Goal: Transaction & Acquisition: Register for event/course

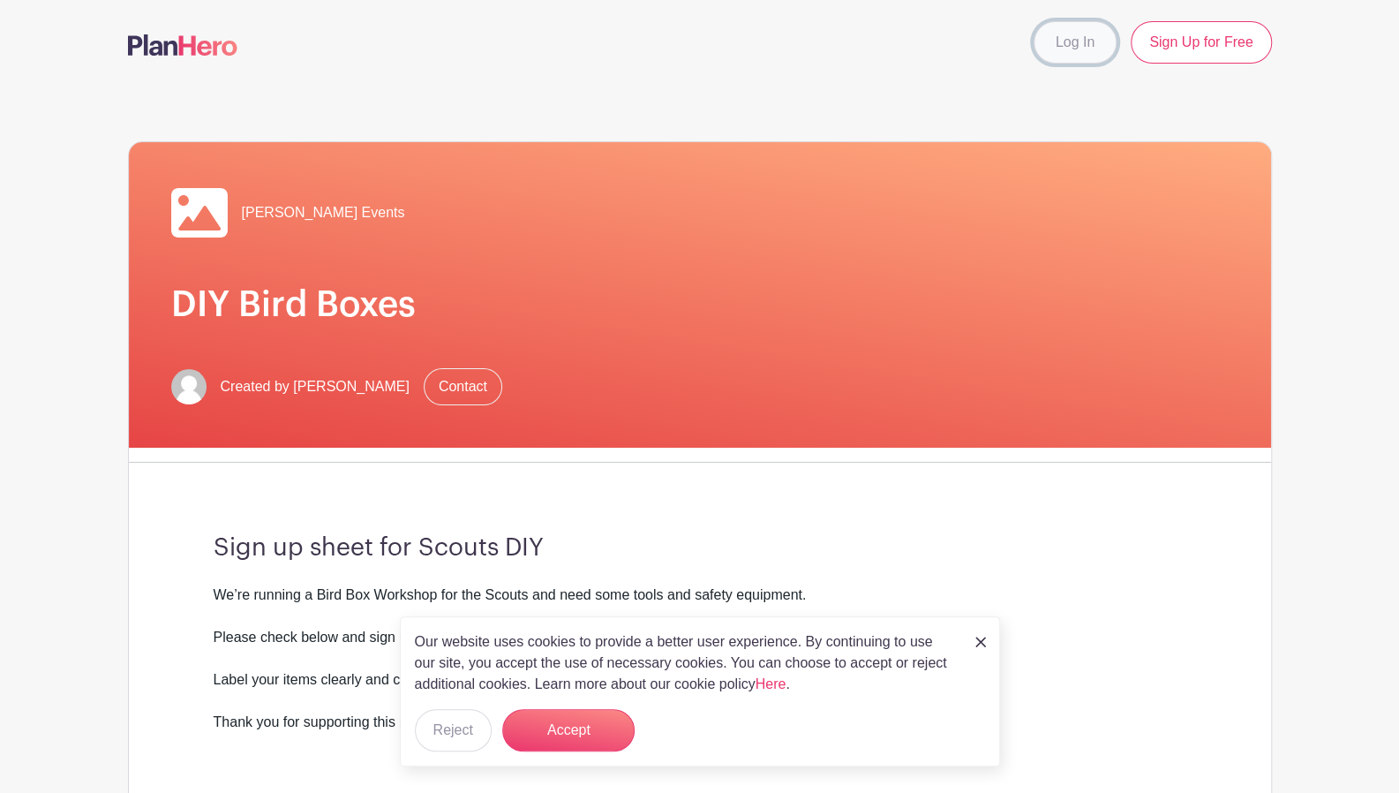
click at [1080, 41] on link "Log In" at bounding box center [1075, 42] width 83 height 42
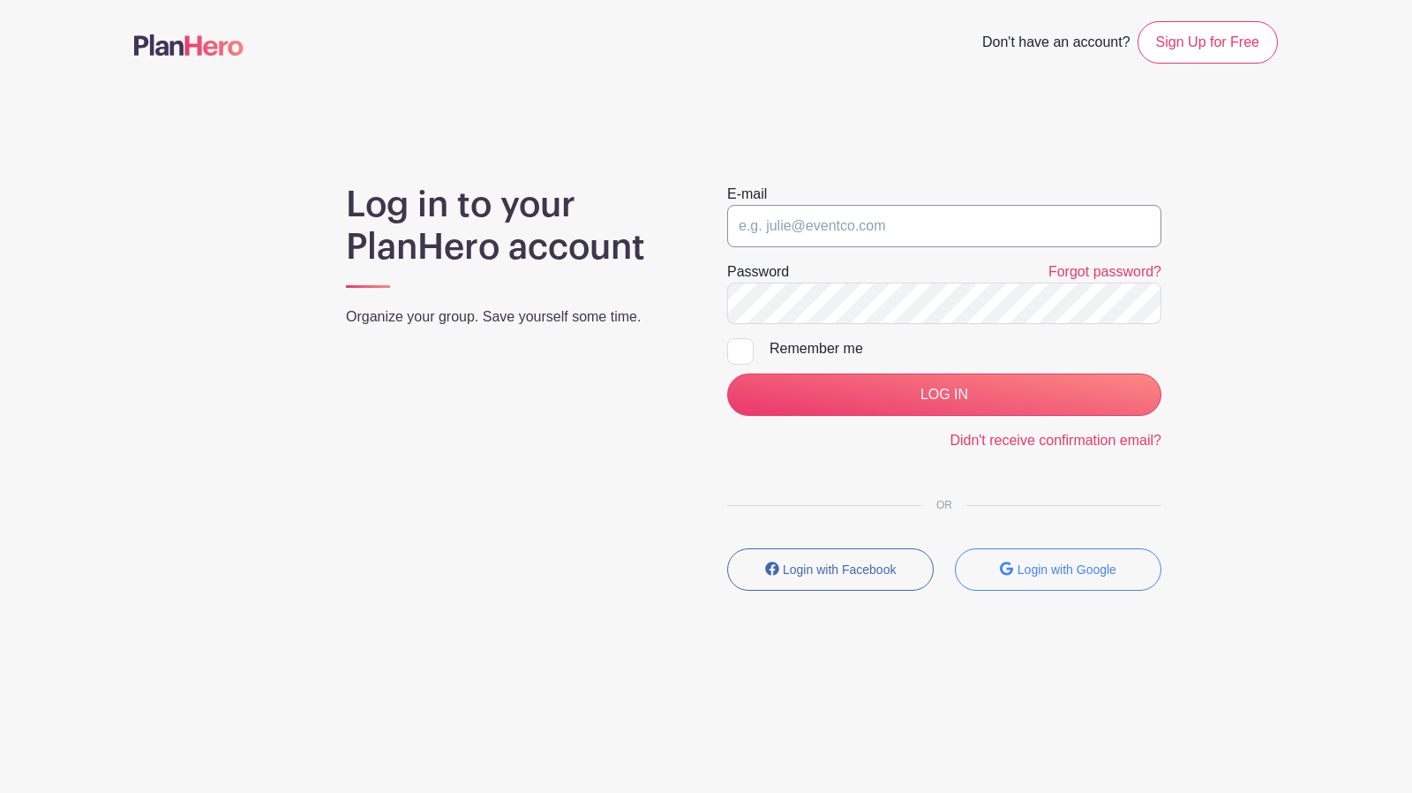
click at [958, 209] on input "email" at bounding box center [944, 226] width 434 height 42
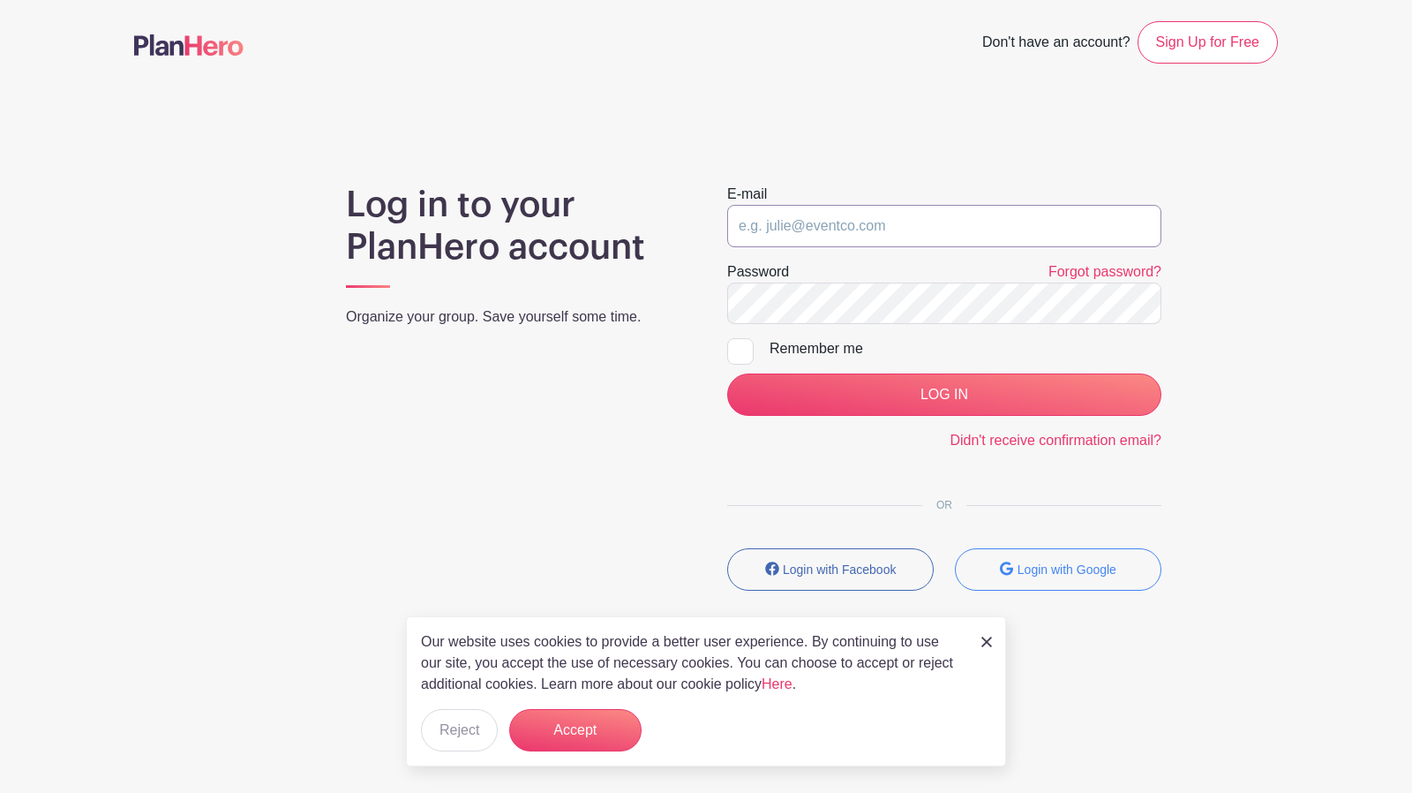
click at [727, 247] on div at bounding box center [727, 247] width 0 height 0
click at [1043, 117] on main "Don't have an account? Sign Up for Free Log in to your PlanHero account Organiz…" at bounding box center [706, 357] width 1412 height 715
click at [727, 247] on div at bounding box center [727, 247] width 0 height 0
click at [1068, 562] on small "Login with Google" at bounding box center [1067, 569] width 99 height 14
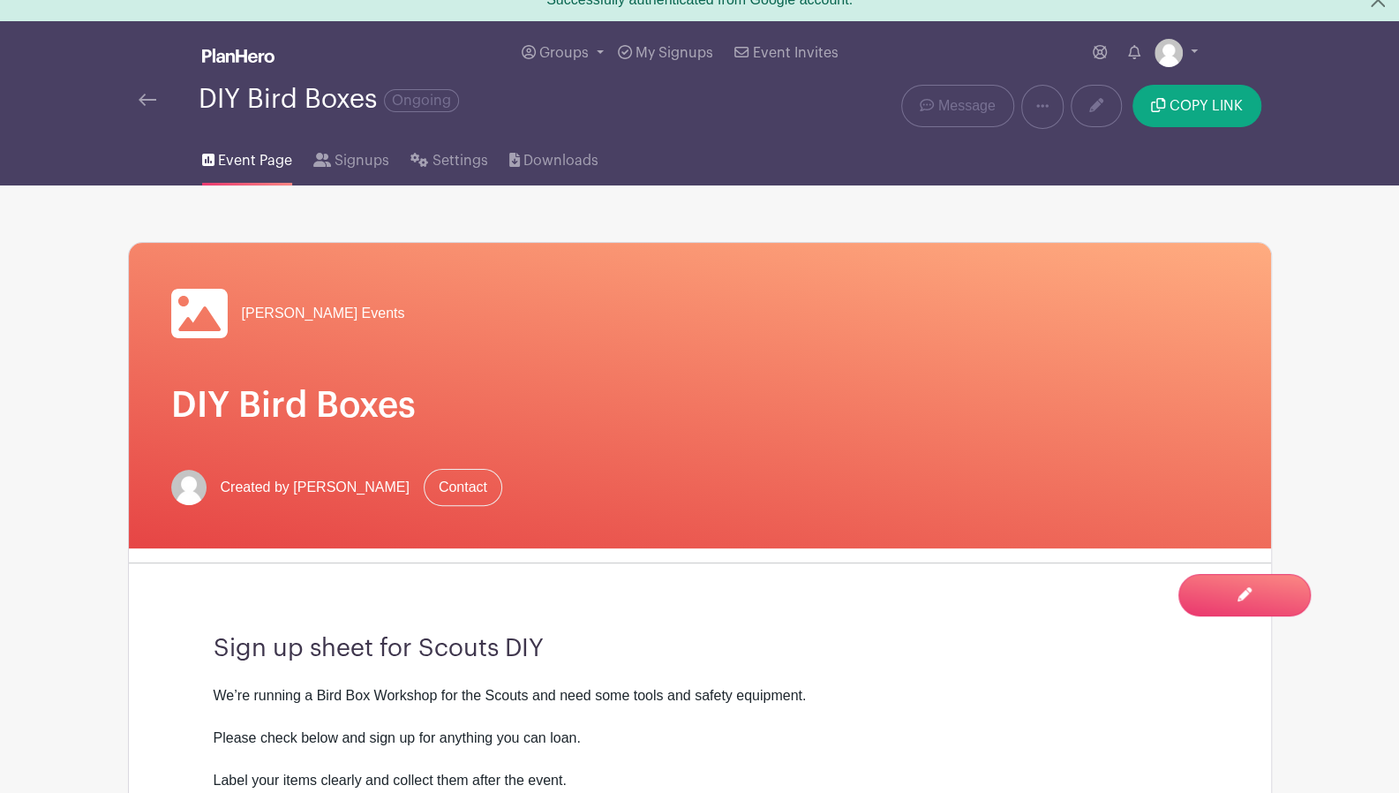
scroll to position [3, 0]
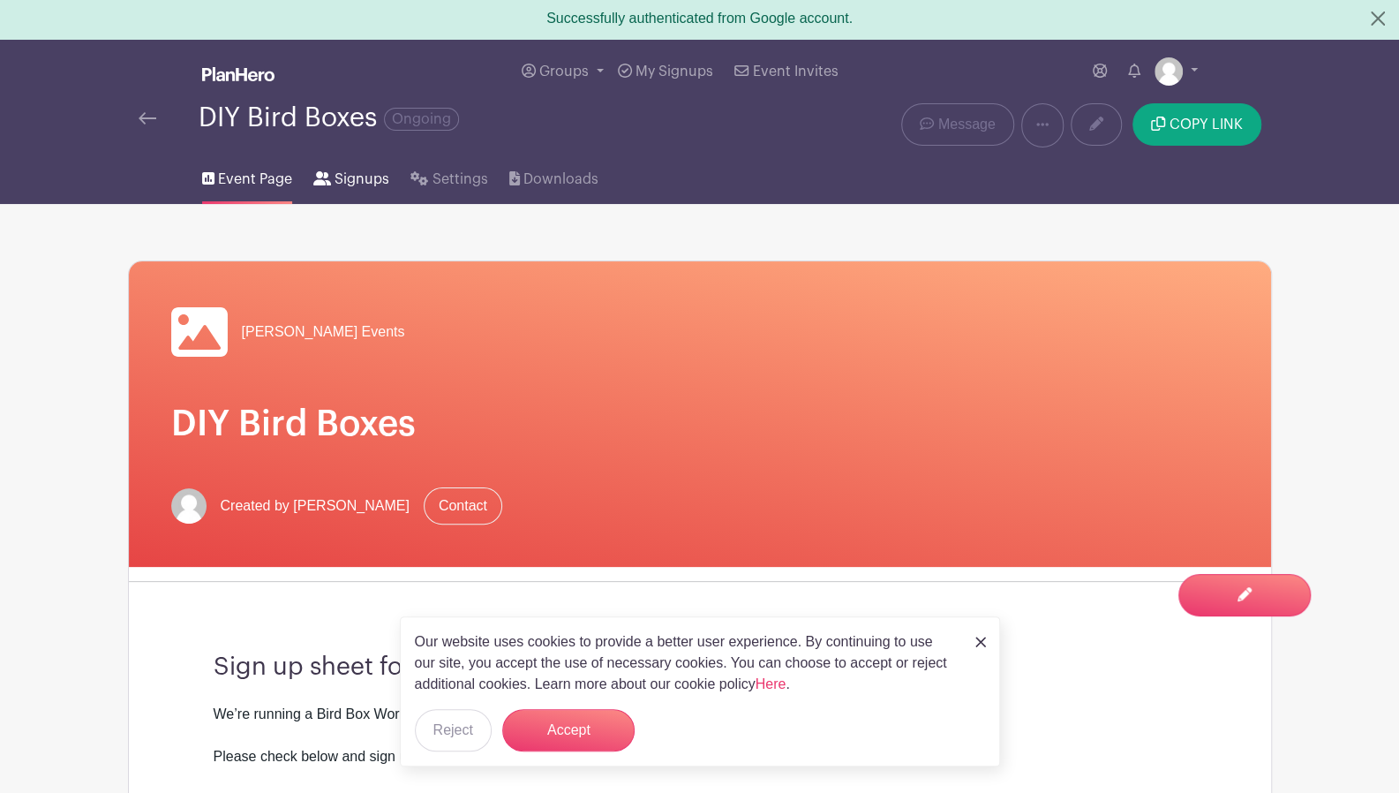
click at [367, 187] on span "Signups" at bounding box center [362, 179] width 55 height 21
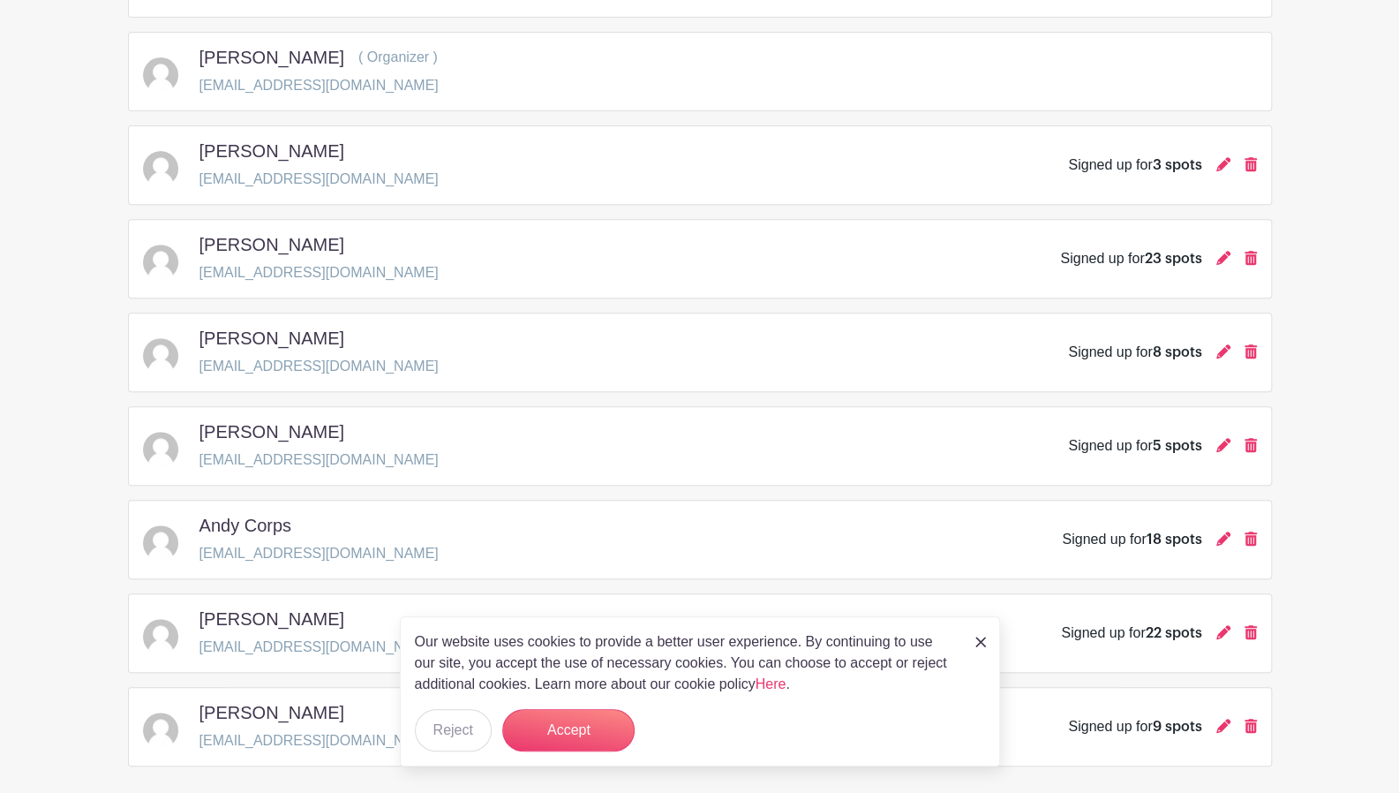
scroll to position [369, 0]
click at [598, 725] on button "Accept" at bounding box center [568, 730] width 132 height 42
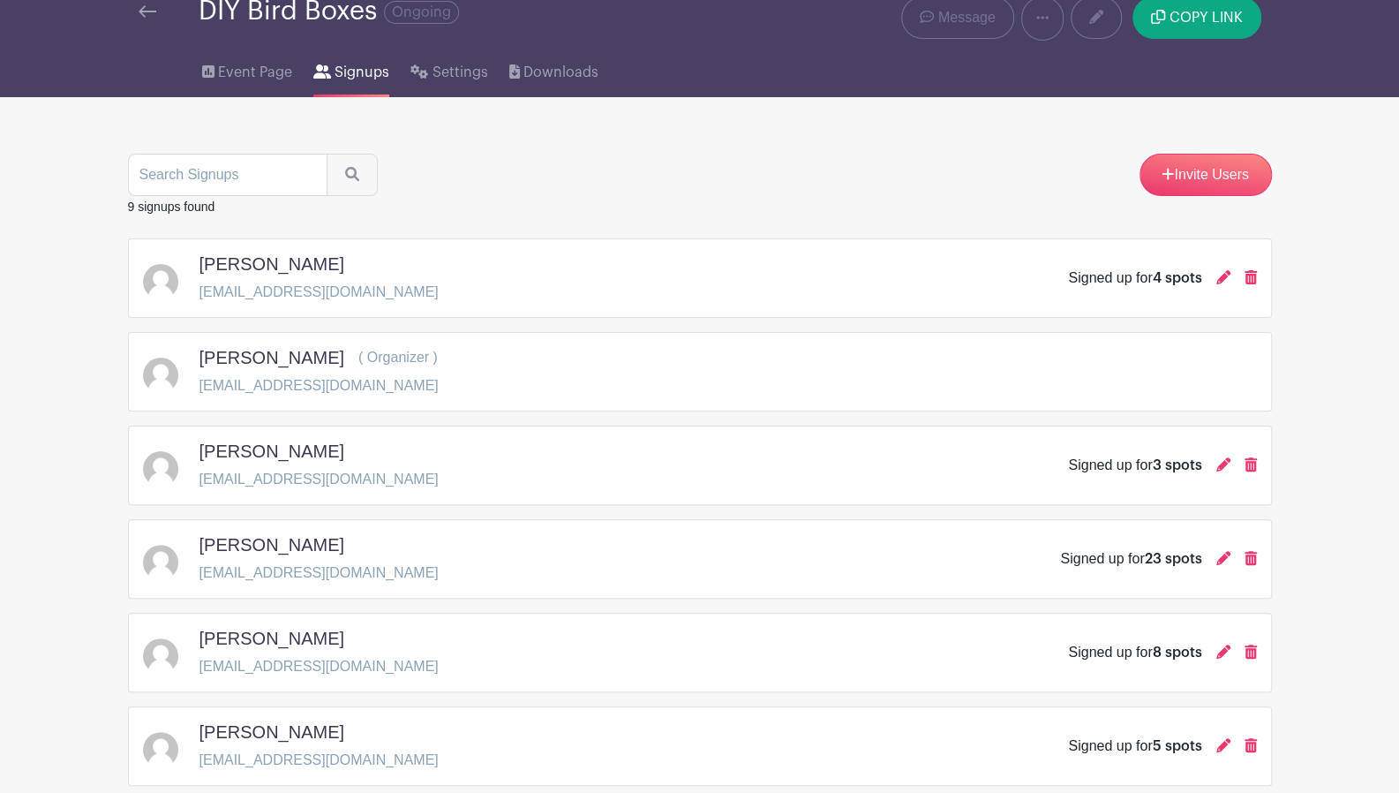
scroll to position [0, 0]
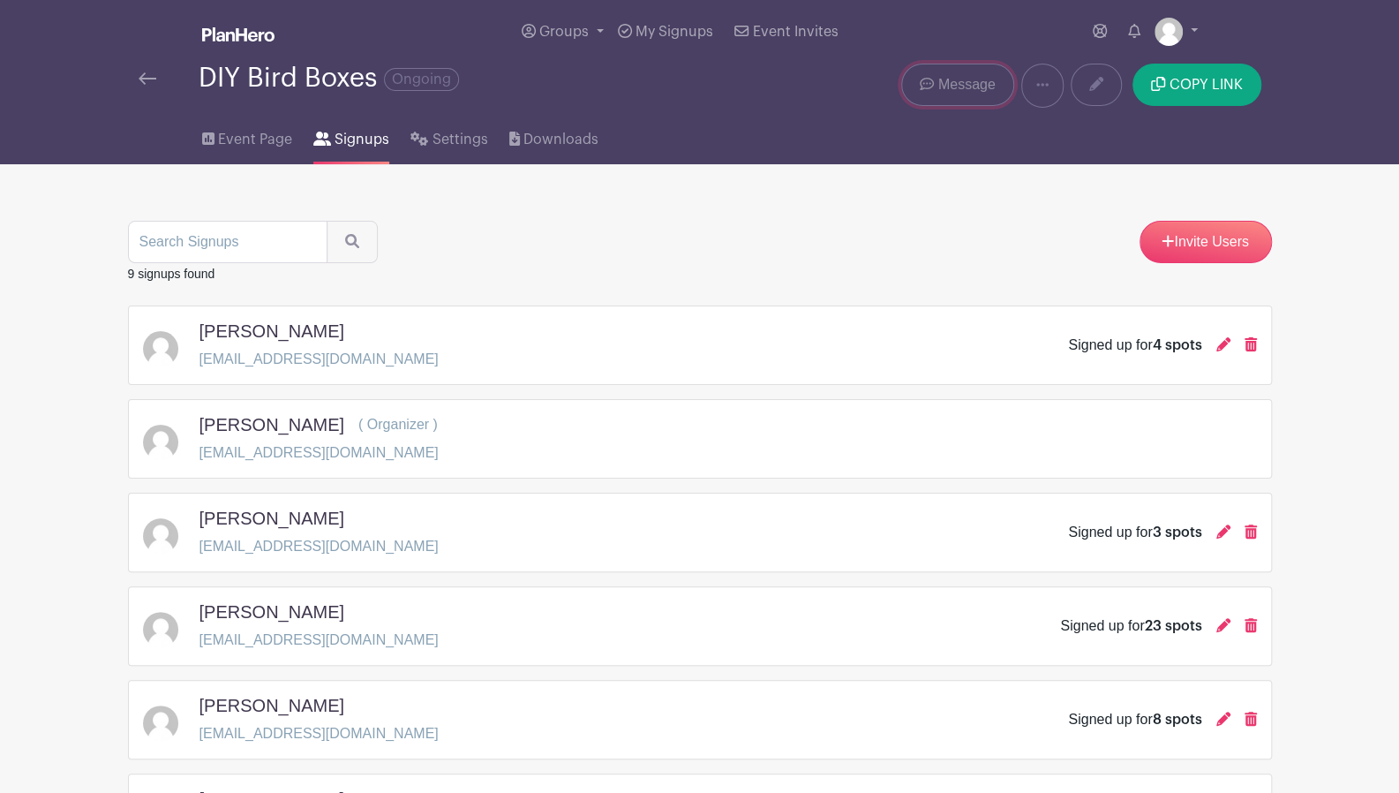
click at [990, 89] on span "Message" at bounding box center [966, 84] width 57 height 21
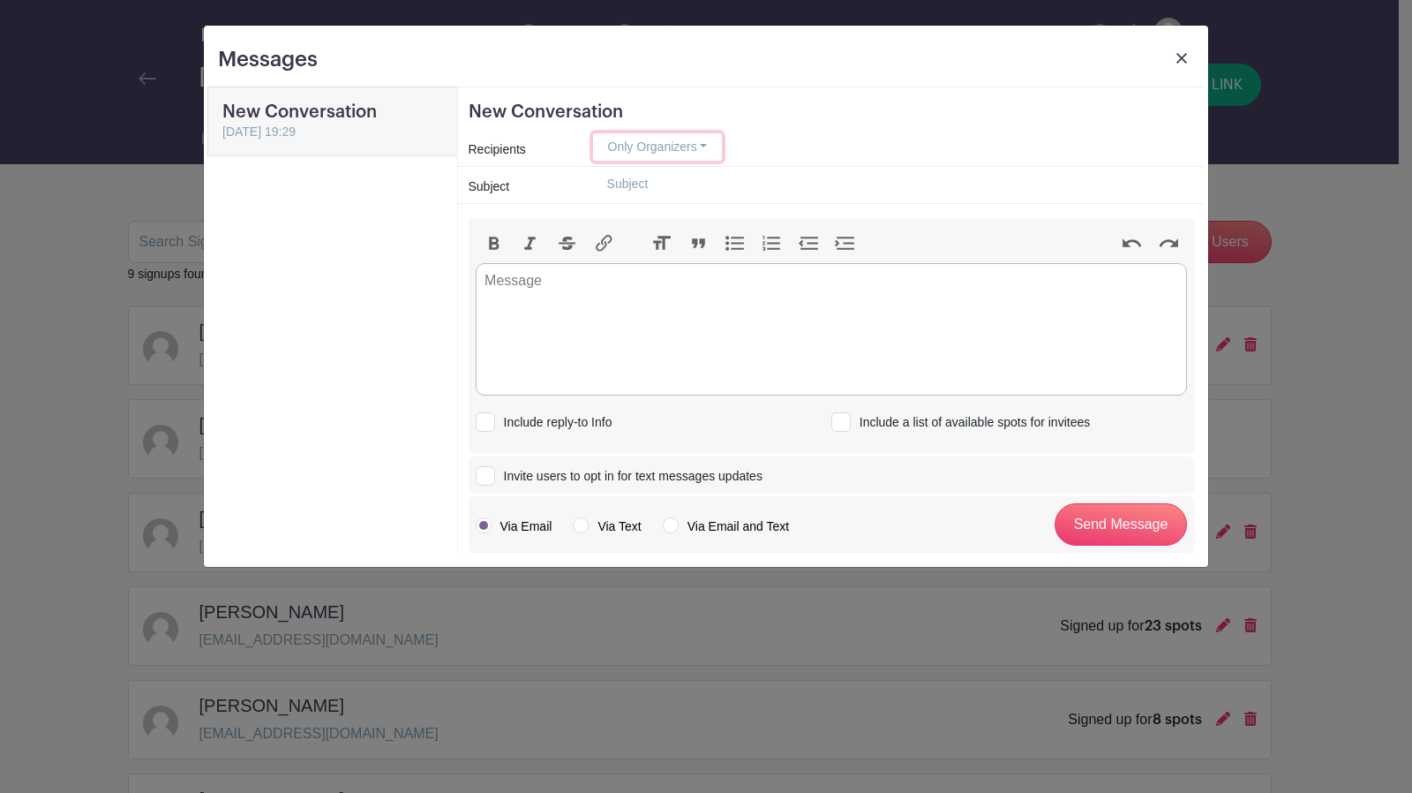
click at [702, 149] on button "Only Organizers" at bounding box center [658, 146] width 130 height 27
click at [71, 410] on div "Messages New Conversation New Conversation [DATE] 19:29 New Conversation Recipi…" at bounding box center [706, 396] width 1412 height 793
